Goal: Task Accomplishment & Management: Use online tool/utility

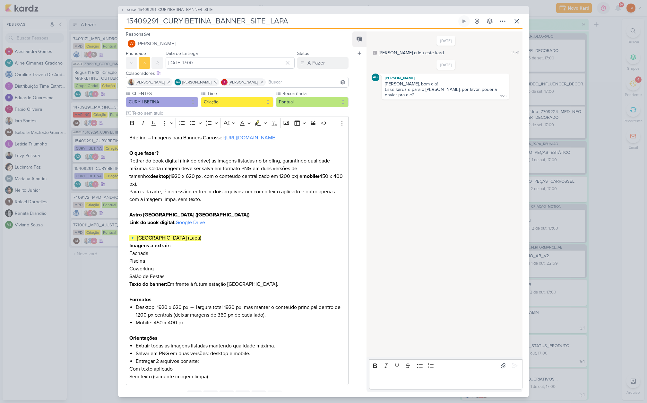
click at [68, 325] on div "AG841 15409291_CURY|BETINA_BANNER_SITE 15409291_CURY|BETINA_BANNER_SITE_LAPA" at bounding box center [323, 201] width 647 height 403
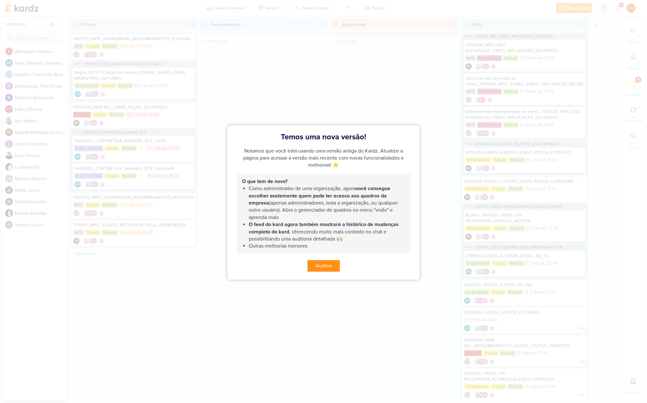
click at [328, 265] on button "Atualizar" at bounding box center [324, 266] width 32 height 12
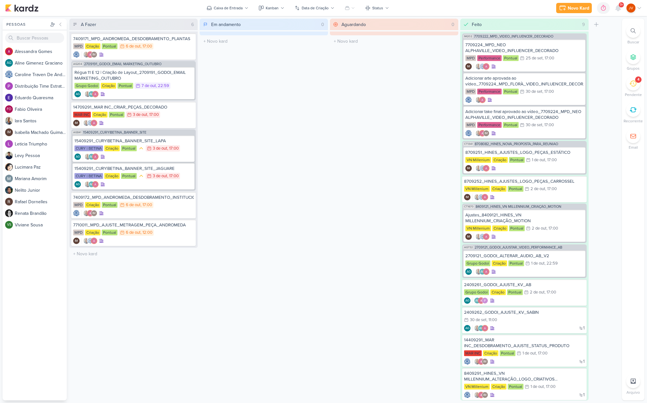
click at [633, 83] on icon at bounding box center [633, 83] width 7 height 7
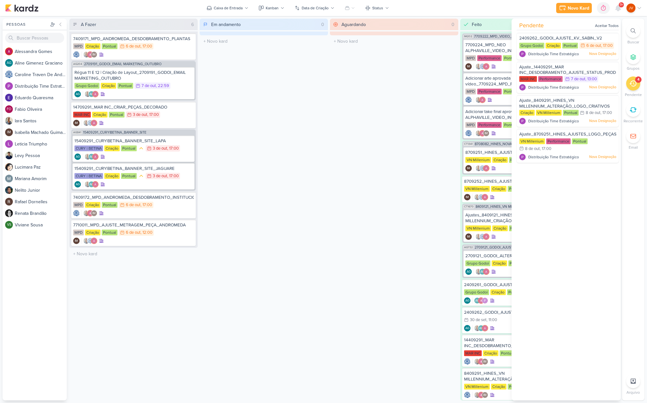
click at [634, 85] on icon at bounding box center [633, 83] width 7 height 7
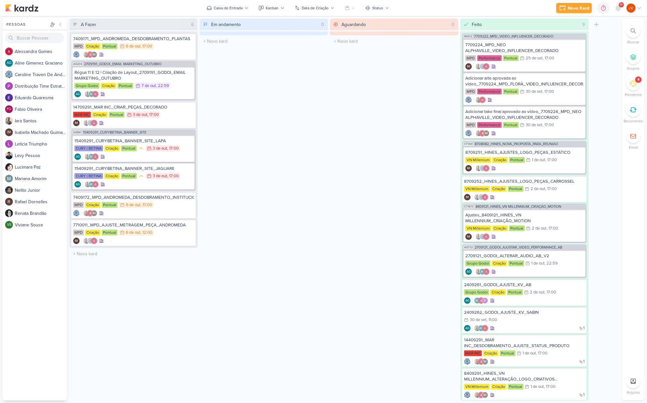
click at [635, 82] on icon at bounding box center [633, 83] width 7 height 7
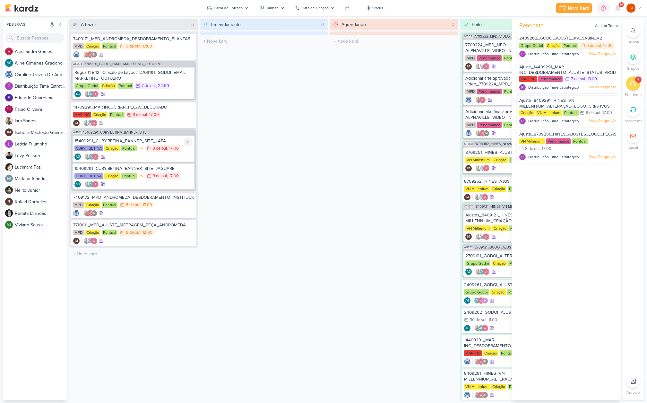
click at [154, 142] on div "15409291_CURY|BETINA_BANNER_SITE_LAPA" at bounding box center [133, 141] width 118 height 6
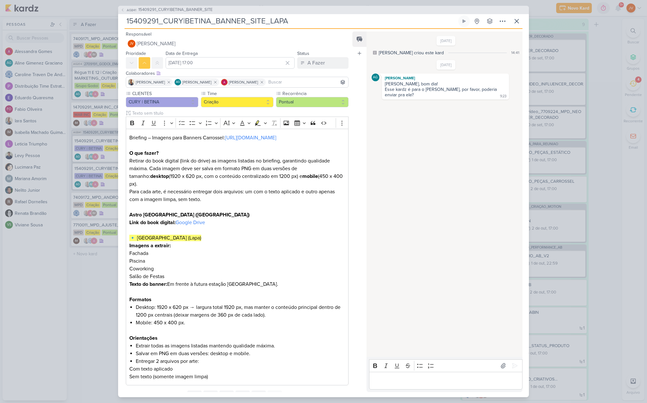
click at [72, 335] on div "AG841 15409291_CURY|BETINA_BANNER_SITE 15409291_CURY|BETINA_BANNER_SITE_LAPA" at bounding box center [323, 201] width 647 height 403
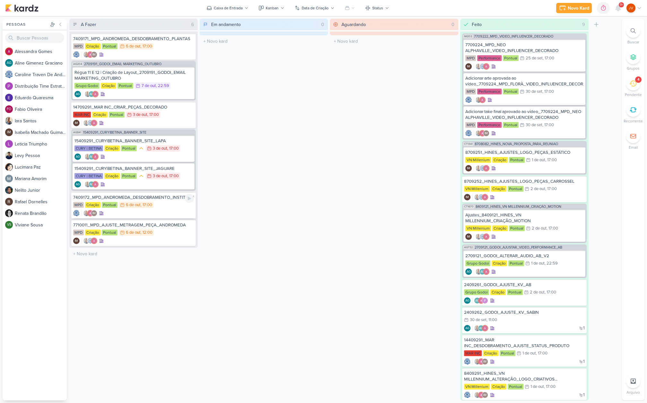
click at [160, 201] on div "7409172_MPD_ANDROMEDA_DESDOBRAMENTO_INSTITUCIONAL_LOCALIZAÇÃO MPD Criação Pontu…" at bounding box center [133, 205] width 125 height 26
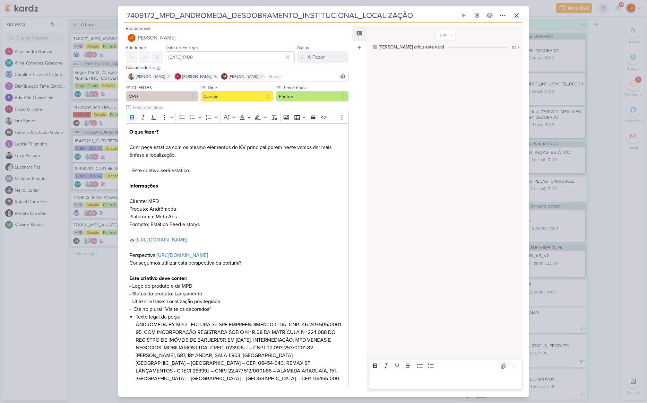
click at [95, 296] on div "7409172_MPD_ANDROMEDA_DESDOBRAMENTO_INSTITUCIONAL_LOCALIZAÇÃO" at bounding box center [323, 201] width 647 height 403
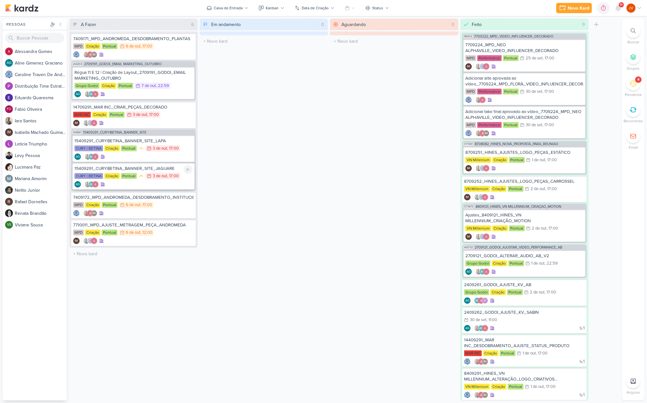
click at [157, 170] on div "15409291_CURY|BETINA_BANNER_SITE_JAGUARE" at bounding box center [133, 169] width 118 height 6
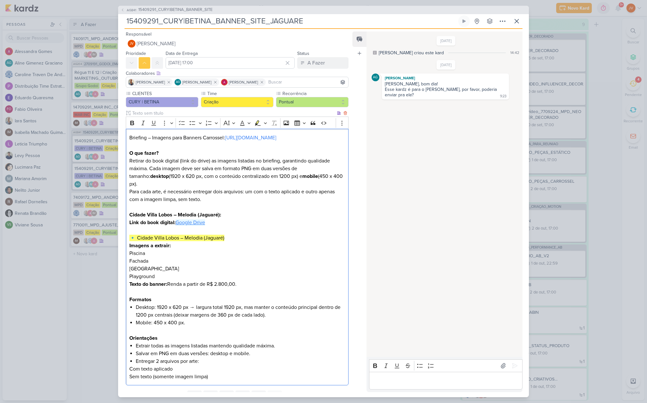
click at [197, 219] on link "Google Drive" at bounding box center [191, 222] width 30 height 6
drag, startPoint x: 172, startPoint y: 276, endPoint x: 247, endPoint y: 277, distance: 74.8
click at [246, 280] on p "Texto do banner: Renda a partir de R$ 2.800,00. Formatos" at bounding box center [237, 291] width 216 height 23
copy p "Renda a partir de R$ 2.800,00."
drag, startPoint x: 243, startPoint y: 278, endPoint x: 171, endPoint y: 277, distance: 72.6
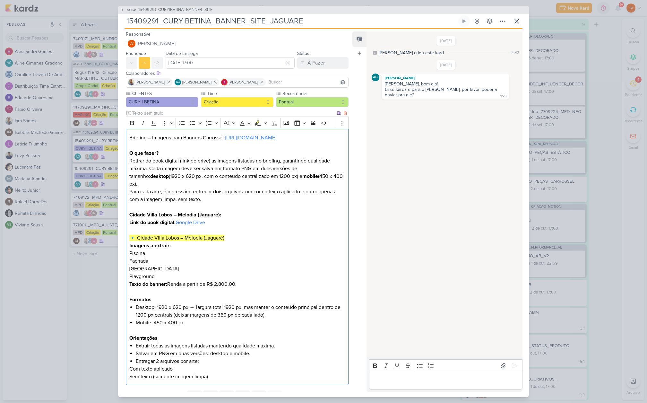
click at [170, 280] on p "Texto do banner: Renda a partir de R$ 2.800,00. Formatos" at bounding box center [237, 291] width 216 height 23
copy p "Renda a partir de R$ 2.800,00."
